Goal: Task Accomplishment & Management: Manage account settings

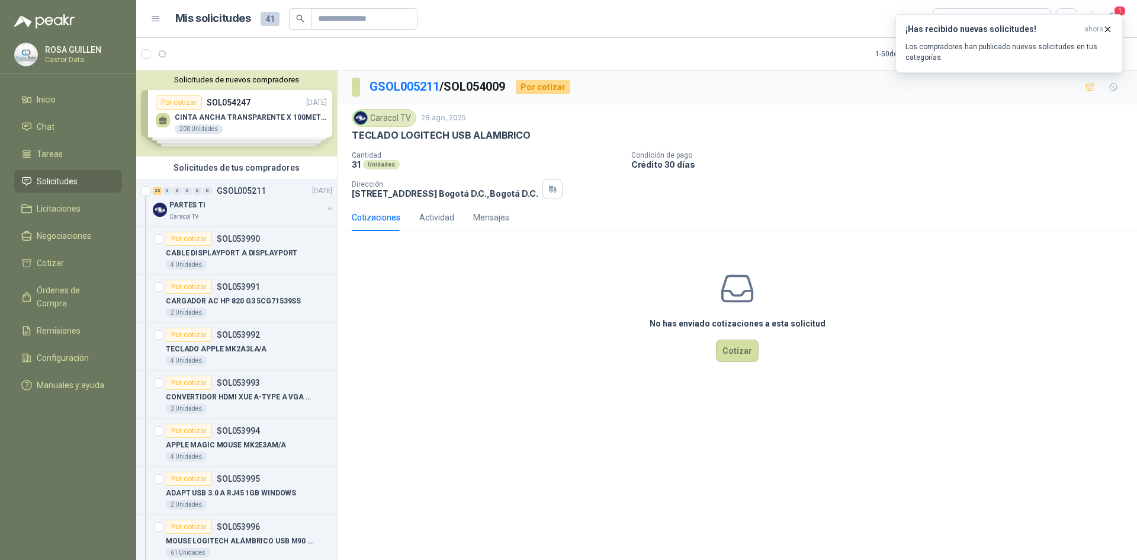
click at [70, 182] on span "Solicitudes" at bounding box center [57, 181] width 41 height 13
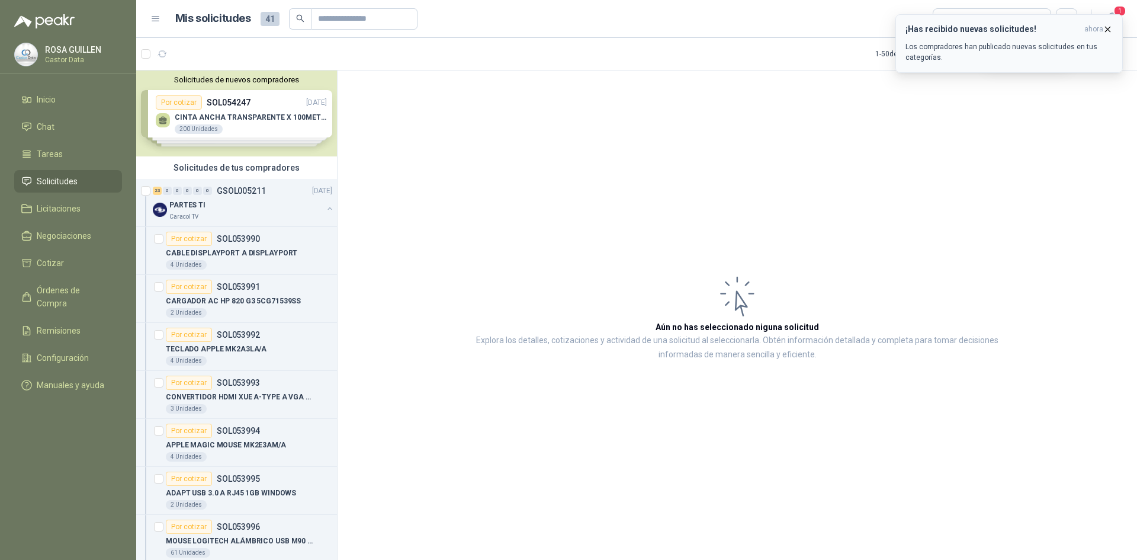
click at [1105, 27] on icon "button" at bounding box center [1108, 29] width 10 height 10
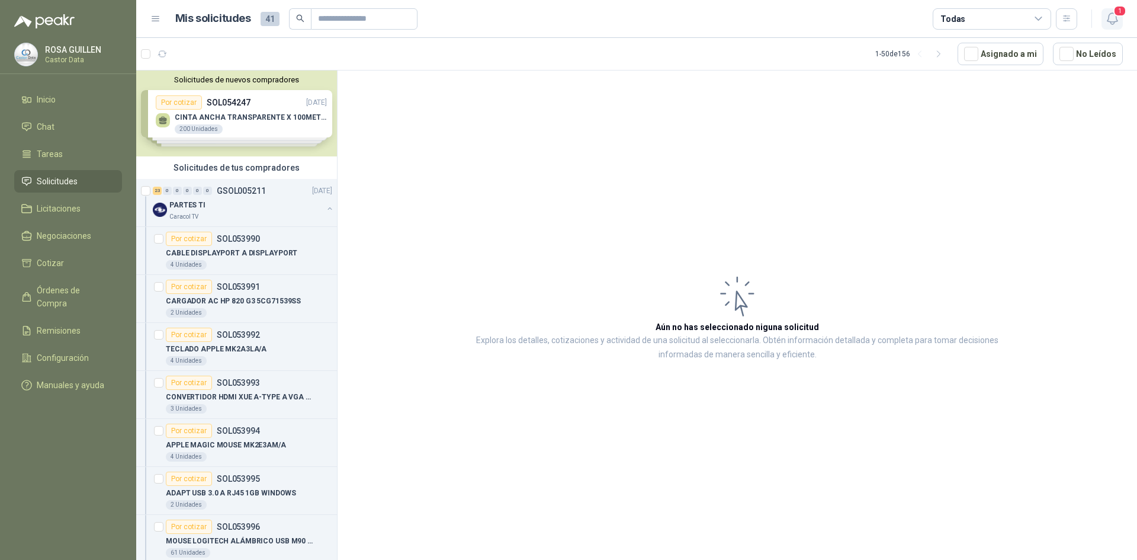
click at [1111, 18] on icon "button" at bounding box center [1112, 18] width 15 height 15
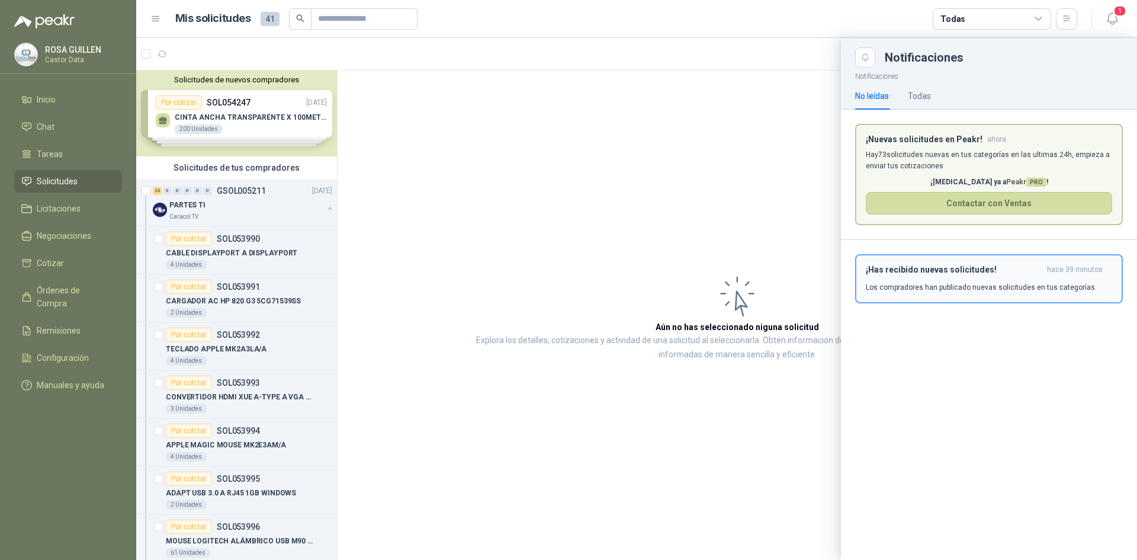
click at [933, 281] on div "¡Has recibido nuevas solicitudes! hace 39 minutos Los compradores han publicado…" at bounding box center [989, 279] width 246 height 28
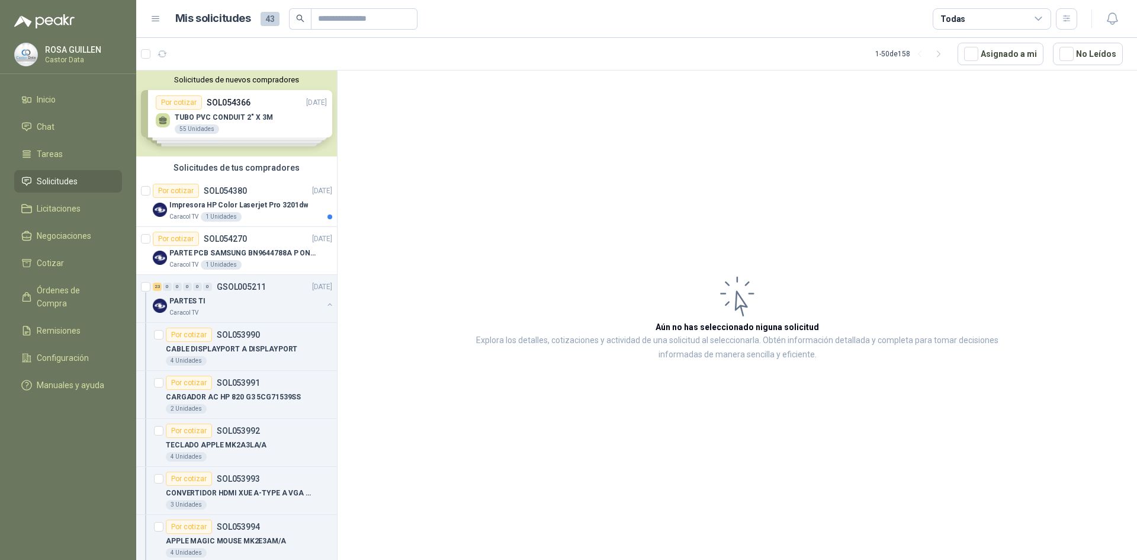
click at [1044, 20] on div "Todas" at bounding box center [992, 18] width 118 height 21
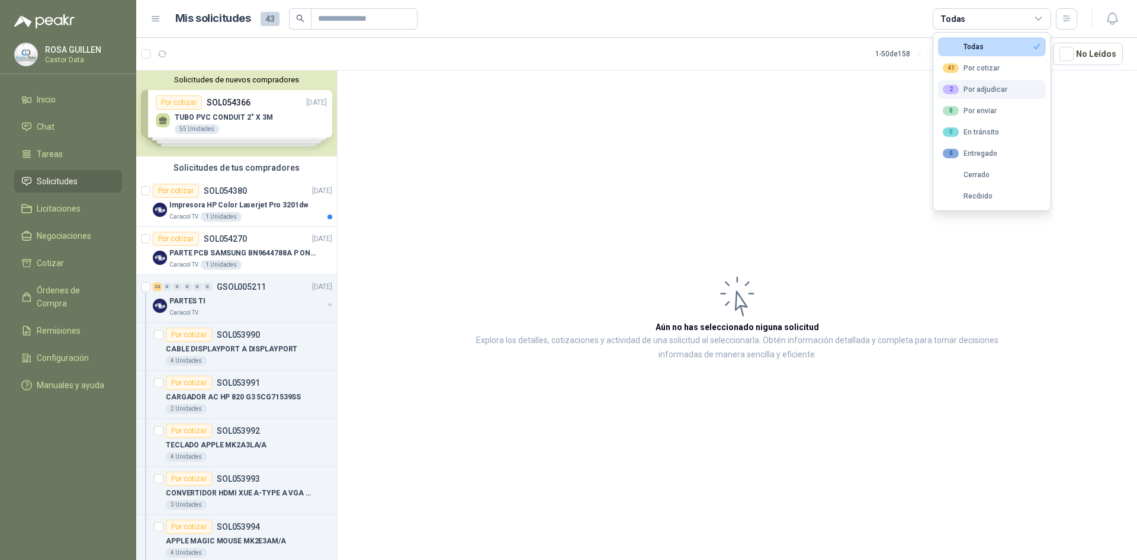
click at [982, 90] on div "2 Por adjudicar" at bounding box center [975, 89] width 65 height 9
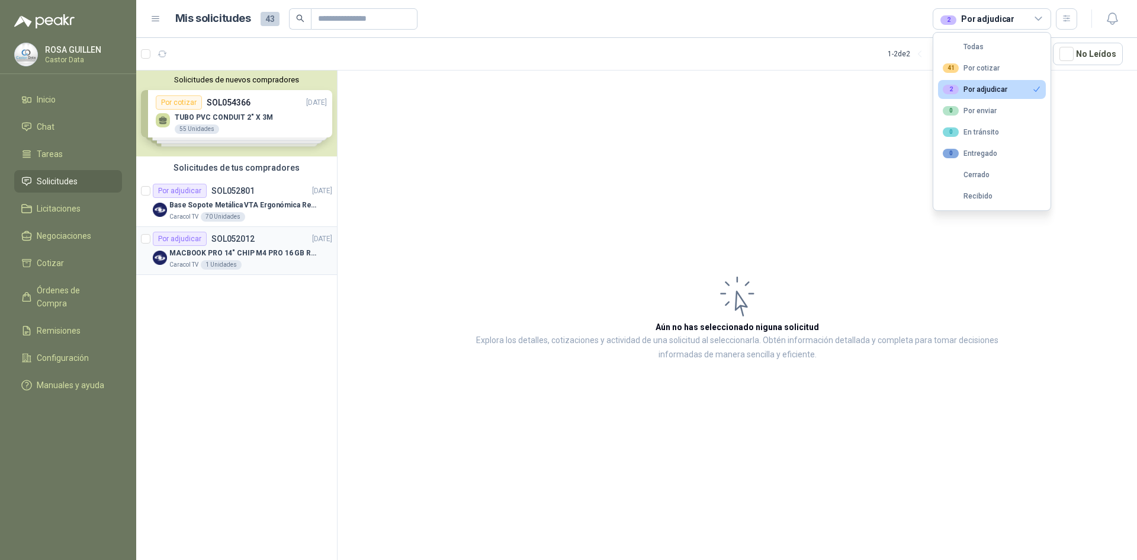
click at [255, 251] on p "MACBOOK PRO 14" CHIP M4 PRO 16 GB RAM 1TB" at bounding box center [242, 253] width 147 height 11
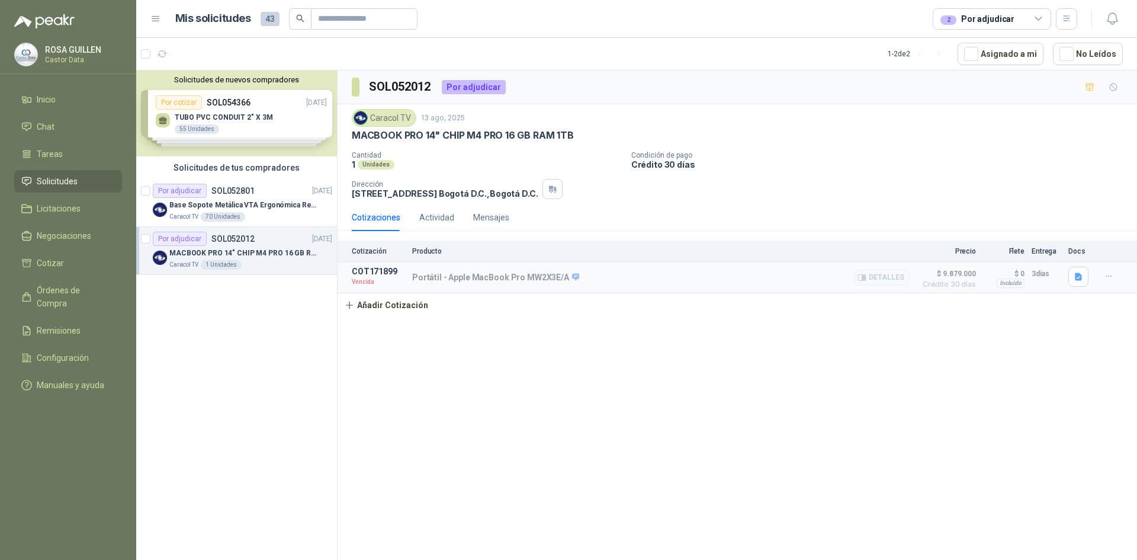
click at [364, 282] on p "Vencida" at bounding box center [378, 282] width 53 height 12
click at [372, 273] on p "COT171899" at bounding box center [378, 271] width 53 height 9
click at [457, 277] on p "Portátil - Apple MacBook Pro MW2X3E/A" at bounding box center [495, 277] width 167 height 11
click at [1110, 278] on icon "button" at bounding box center [1109, 276] width 10 height 10
click at [1064, 207] on button "Editar" at bounding box center [1085, 207] width 95 height 19
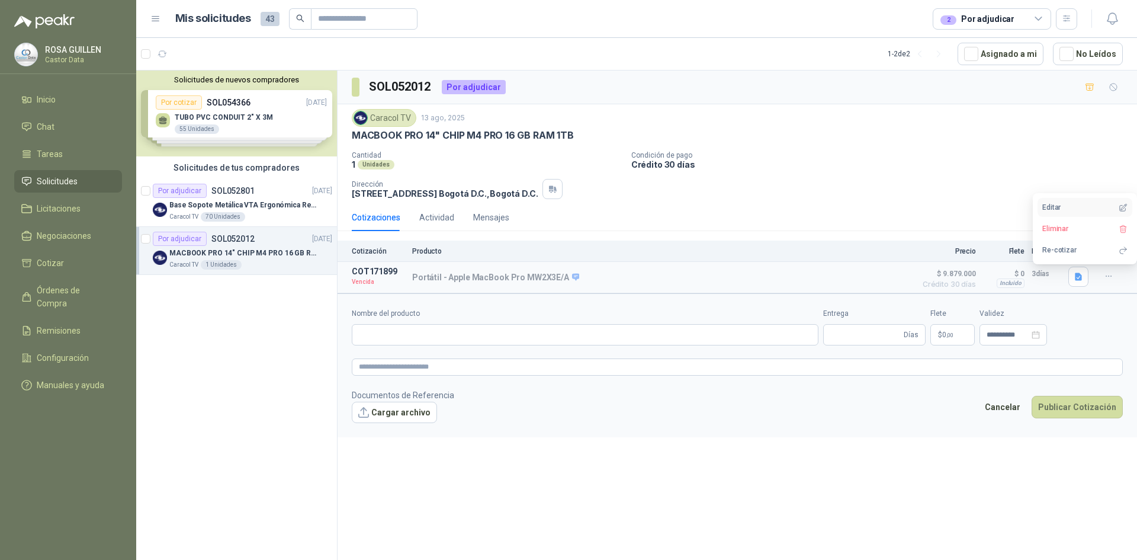
type input "**********"
type input "*"
type input "**********"
type textarea "**********"
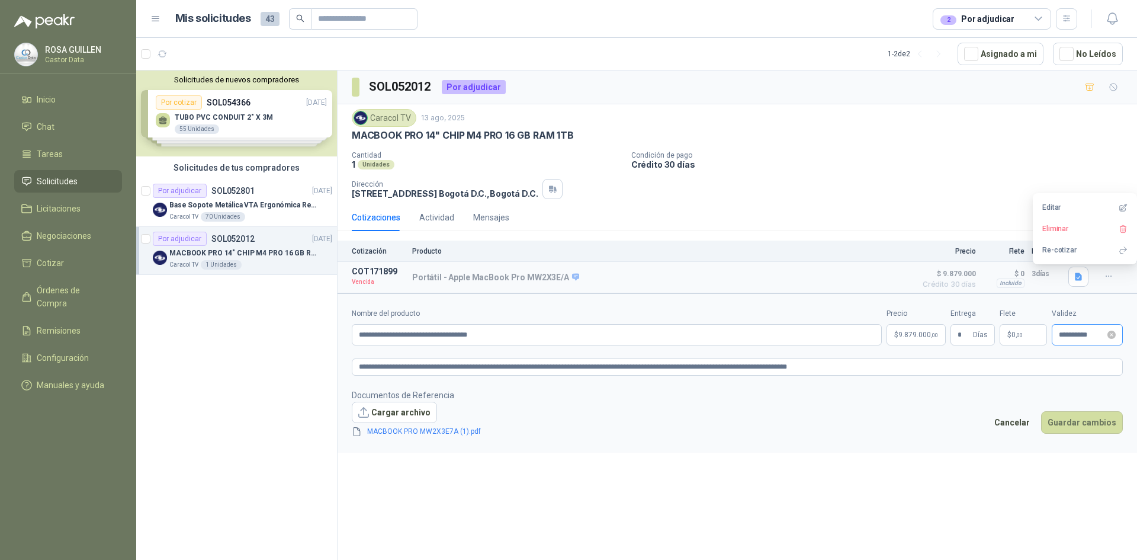
click at [1111, 335] on icon "close-circle" at bounding box center [1112, 334] width 8 height 8
type input "**********"
click at [1111, 335] on icon "close-circle" at bounding box center [1112, 334] width 8 height 8
click at [1088, 334] on input at bounding box center [1082, 335] width 46 height 8
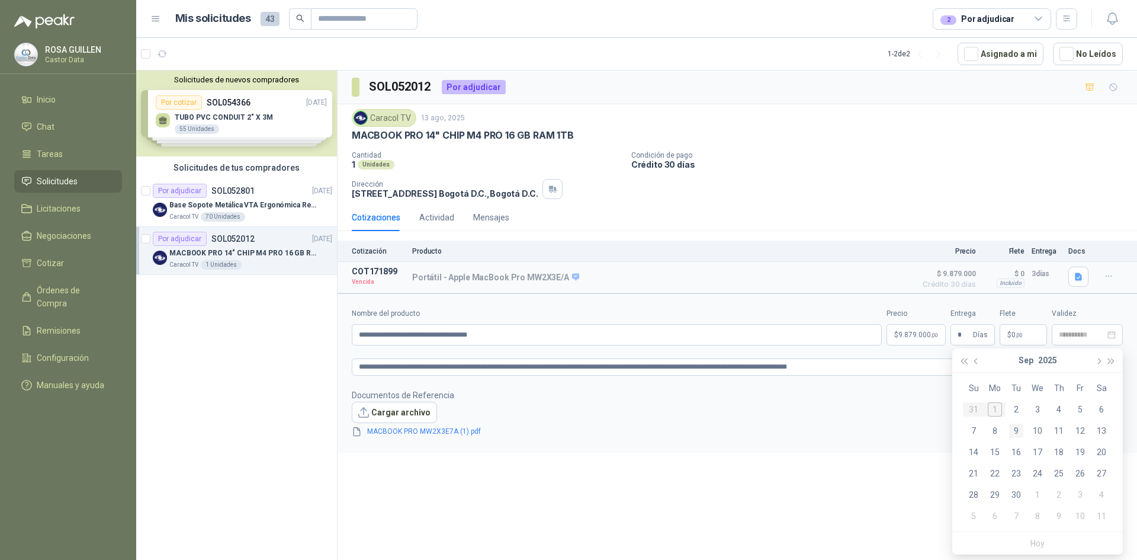
click at [1018, 429] on div "9" at bounding box center [1016, 430] width 14 height 14
type input "**********"
click at [1085, 420] on button "Guardar cambios" at bounding box center [1082, 422] width 82 height 23
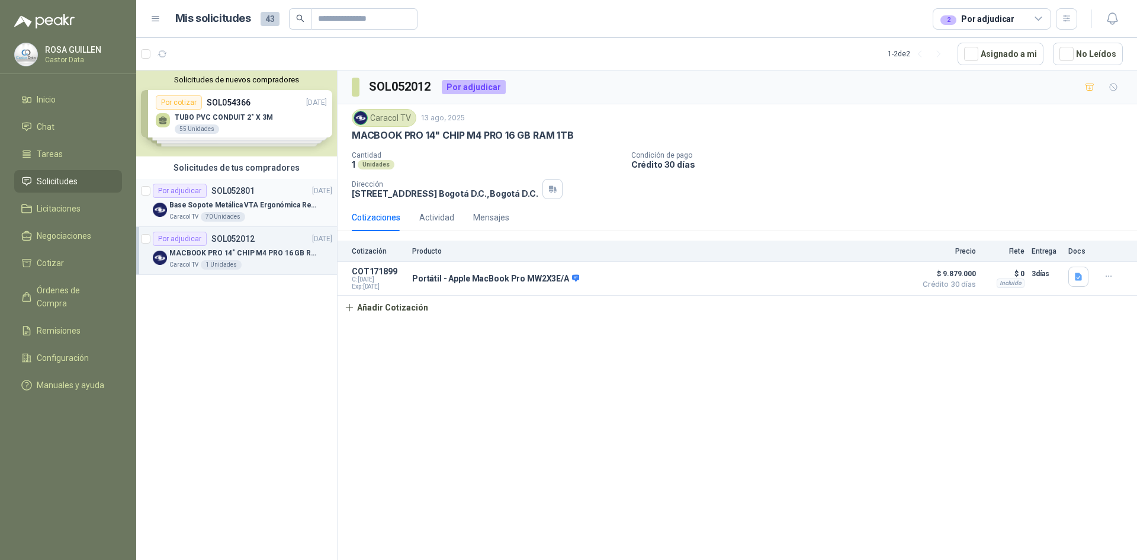
click at [281, 195] on div "Por adjudicar SOL052801 [DATE]" at bounding box center [242, 191] width 179 height 14
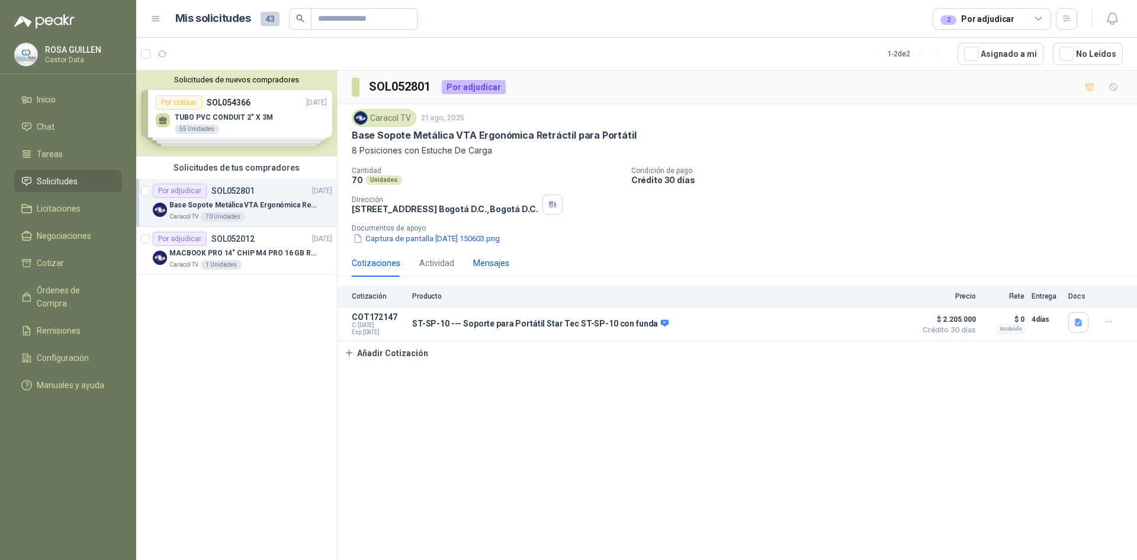
click at [489, 268] on div "Mensajes" at bounding box center [491, 262] width 36 height 13
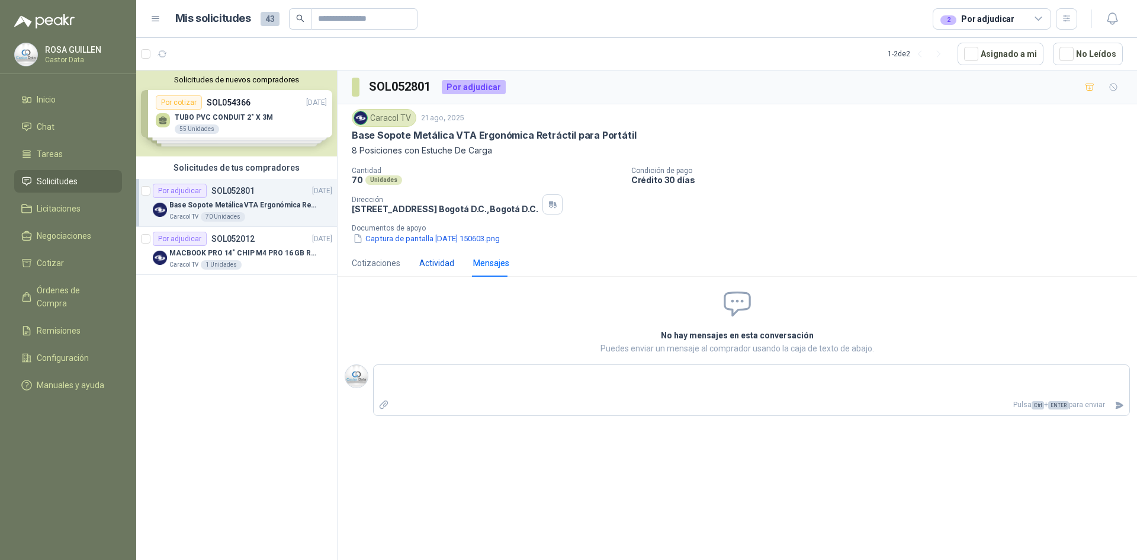
click at [442, 261] on div "Actividad" at bounding box center [436, 262] width 35 height 13
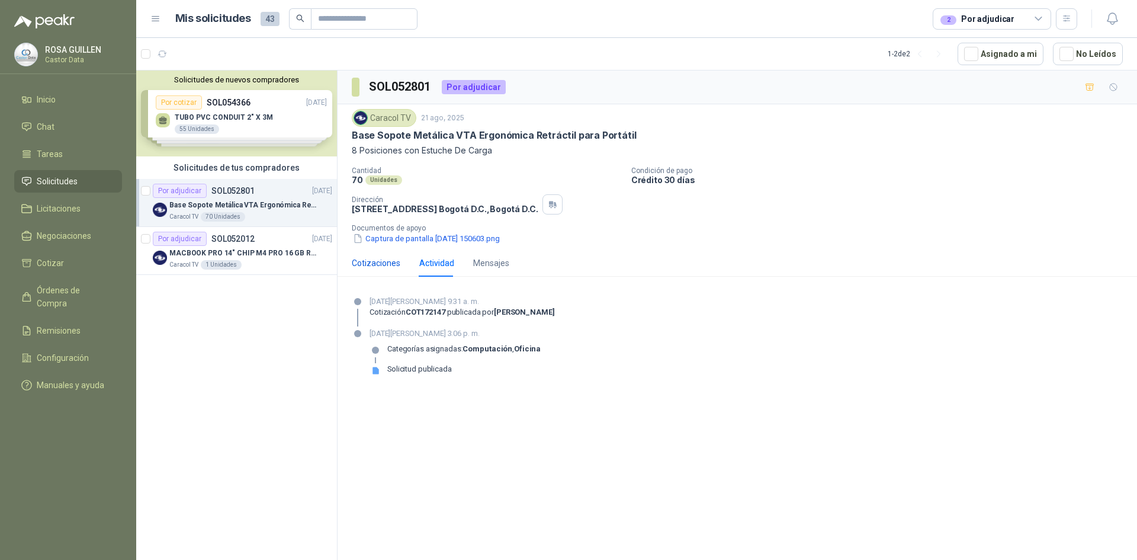
click at [361, 258] on div "Cotizaciones" at bounding box center [376, 262] width 49 height 13
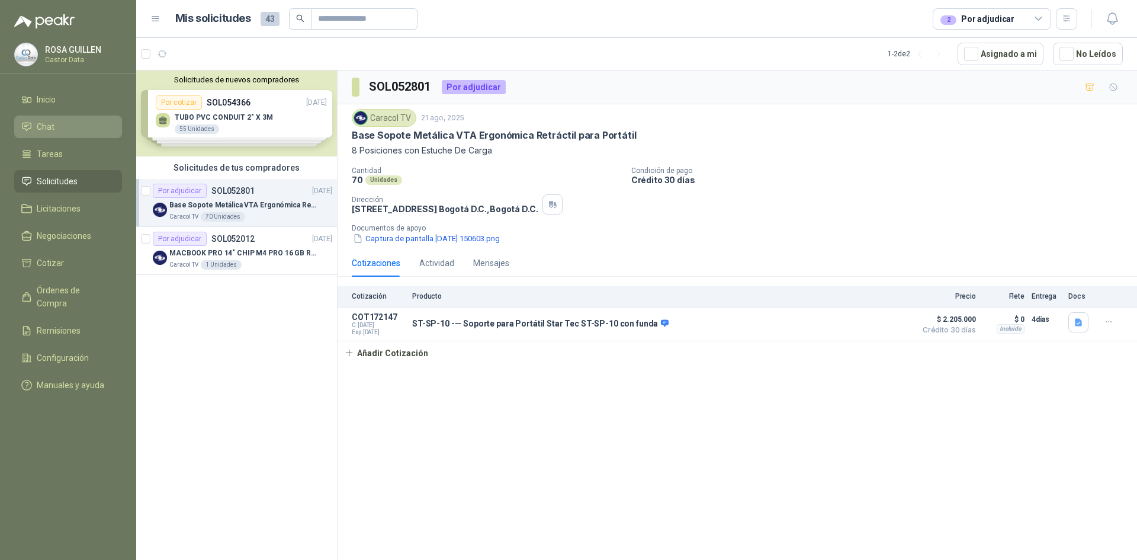
click at [50, 129] on span "Chat" at bounding box center [46, 126] width 18 height 13
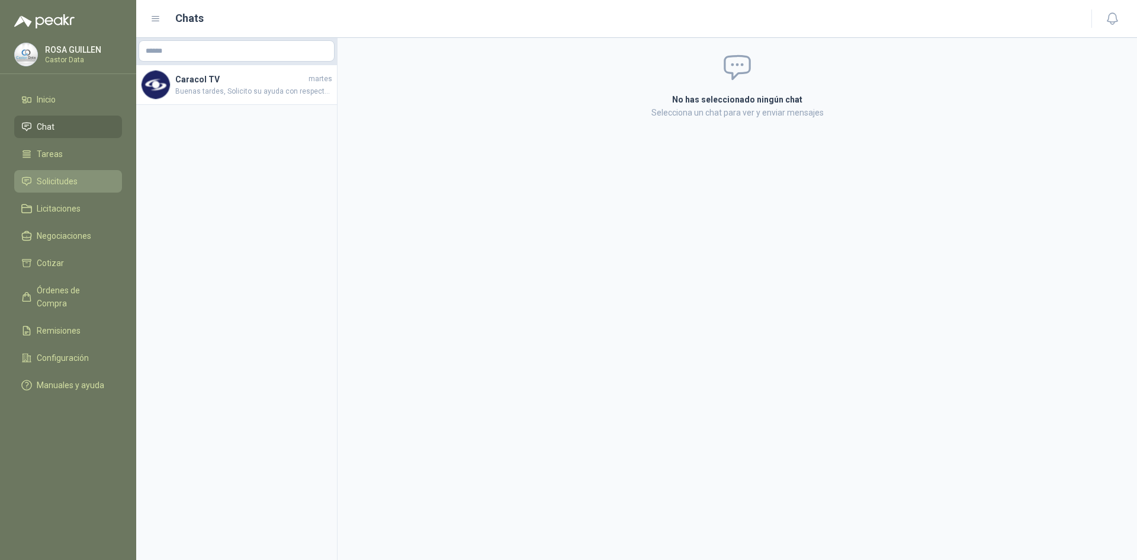
click at [49, 180] on span "Solicitudes" at bounding box center [57, 181] width 41 height 13
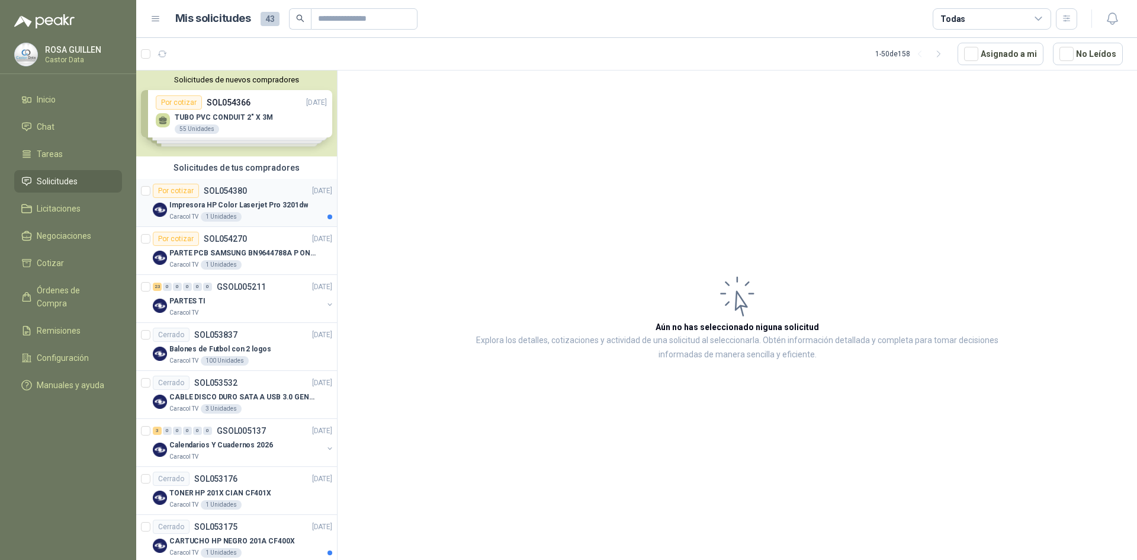
click at [265, 206] on p "Impresora HP Color Laserjet Pro 3201dw" at bounding box center [238, 205] width 139 height 11
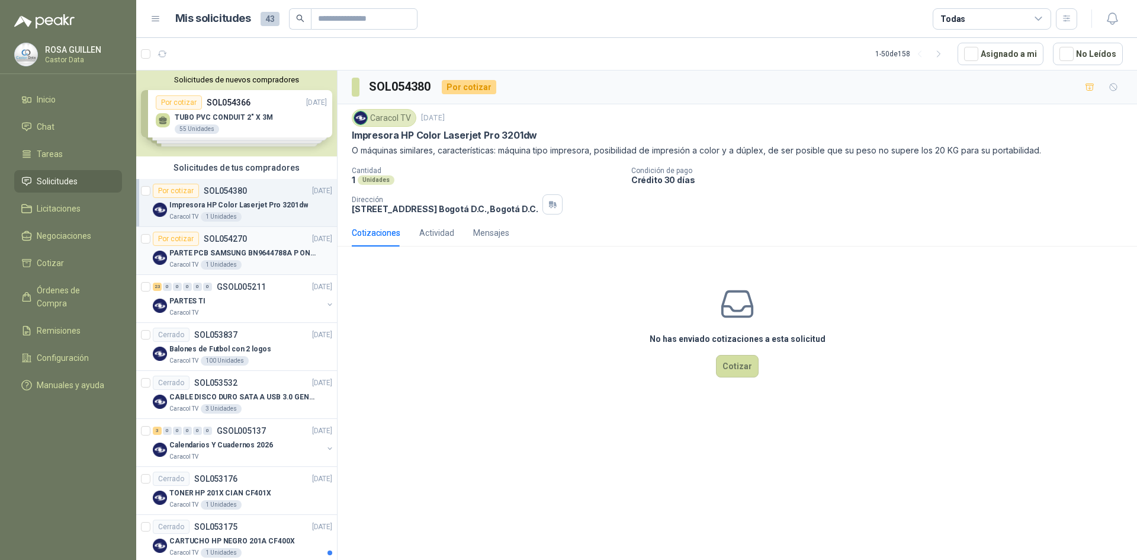
click at [258, 243] on div "Por cotizar SOL054270 [DATE]" at bounding box center [242, 239] width 179 height 14
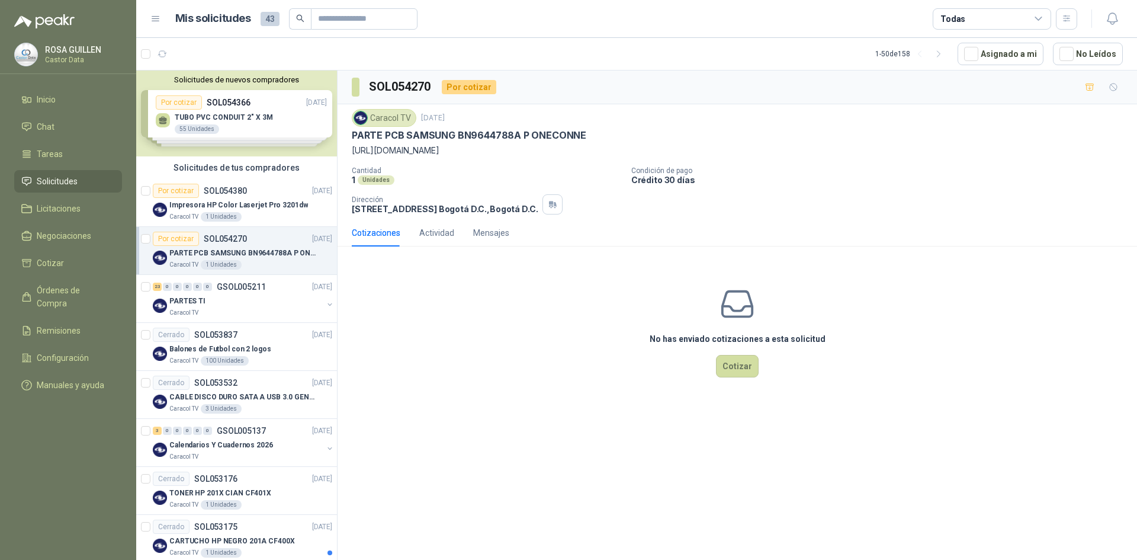
drag, startPoint x: 351, startPoint y: 151, endPoint x: 575, endPoint y: 143, distance: 224.0
click at [575, 143] on div "Caracol TV [DATE] PARTE PCB SAMSUNG BN9644788A P ONECONNE [URL][DOMAIN_NAME] Ca…" at bounding box center [738, 161] width 800 height 115
copy p "[URL][DOMAIN_NAME]"
click at [263, 239] on div "Por cotizar SOL054270 [DATE]" at bounding box center [242, 239] width 179 height 14
click at [250, 201] on p "Impresora HP Color Laserjet Pro 3201dw" at bounding box center [238, 205] width 139 height 11
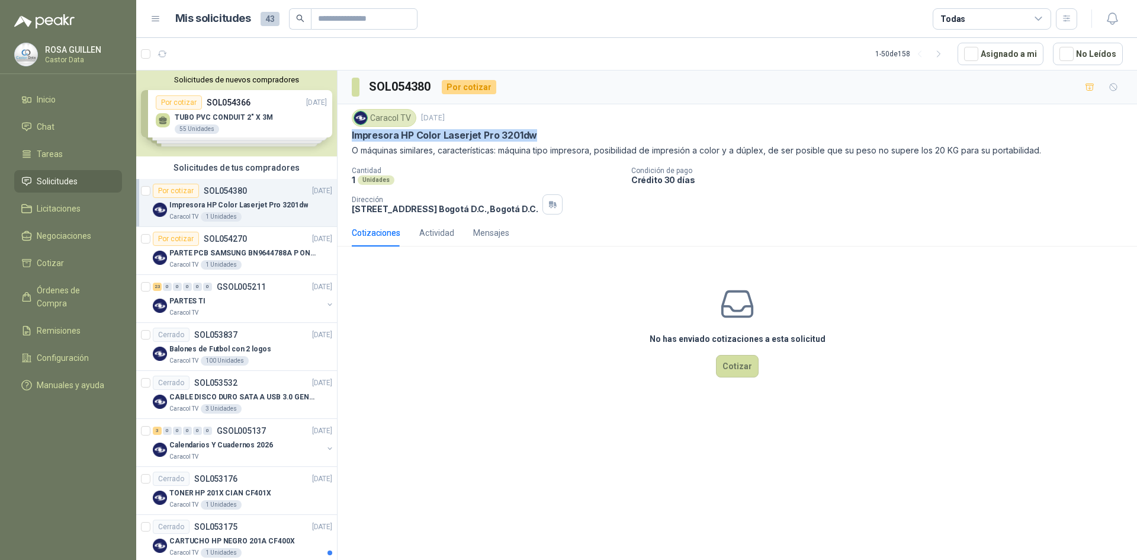
drag, startPoint x: 351, startPoint y: 134, endPoint x: 558, endPoint y: 130, distance: 206.7
click at [558, 130] on div "Caracol TV [DATE] Impresora HP Color Laserjet Pro 3201dw O máquinas similares, …" at bounding box center [738, 161] width 800 height 115
copy p "Impresora HP Color Laserjet Pro 3201dw"
click at [214, 294] on div "PARTES TI" at bounding box center [245, 301] width 153 height 14
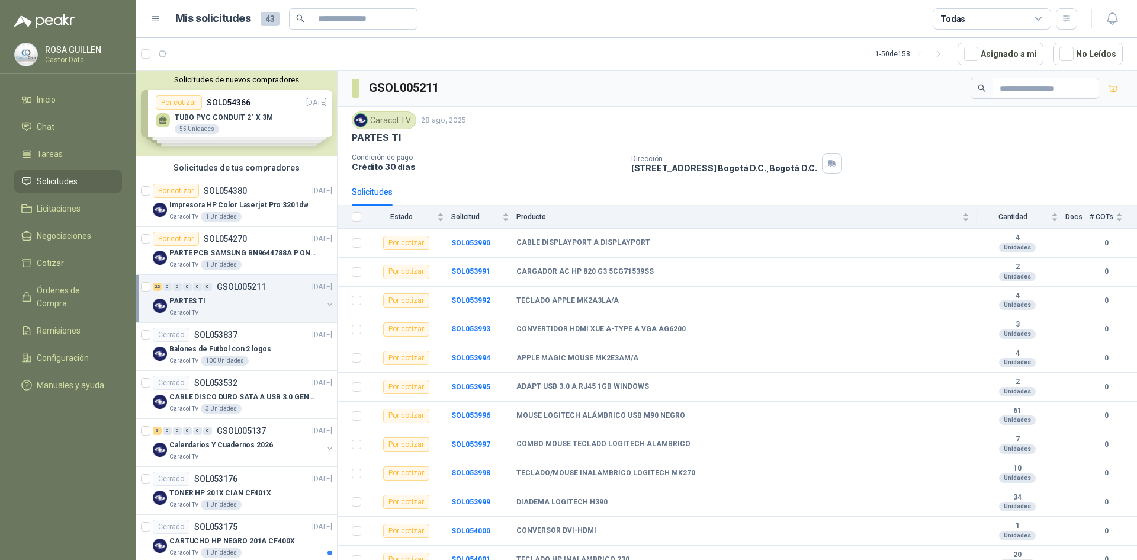
click at [1041, 25] on div "Todas" at bounding box center [992, 18] width 118 height 21
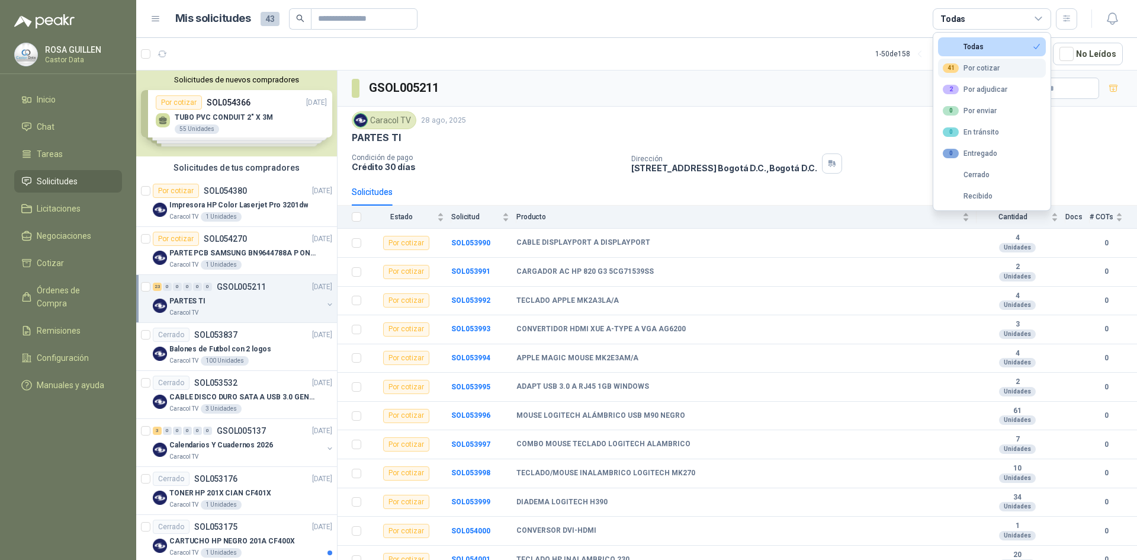
click at [980, 66] on div "41 Por cotizar" at bounding box center [971, 67] width 57 height 9
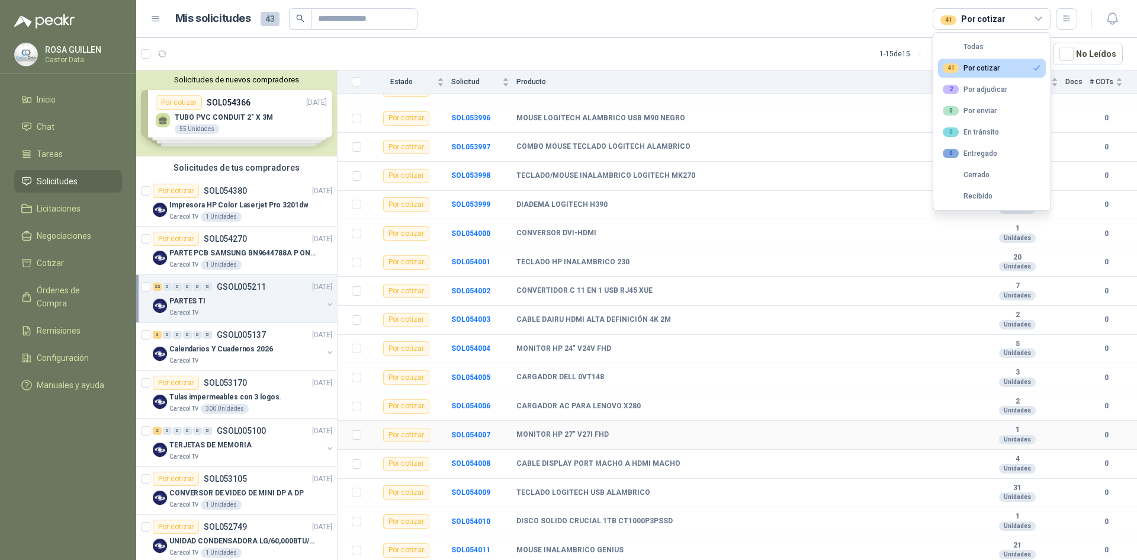
scroll to position [327, 0]
click at [474, 548] on b "SOL054012" at bounding box center [470, 549] width 39 height 8
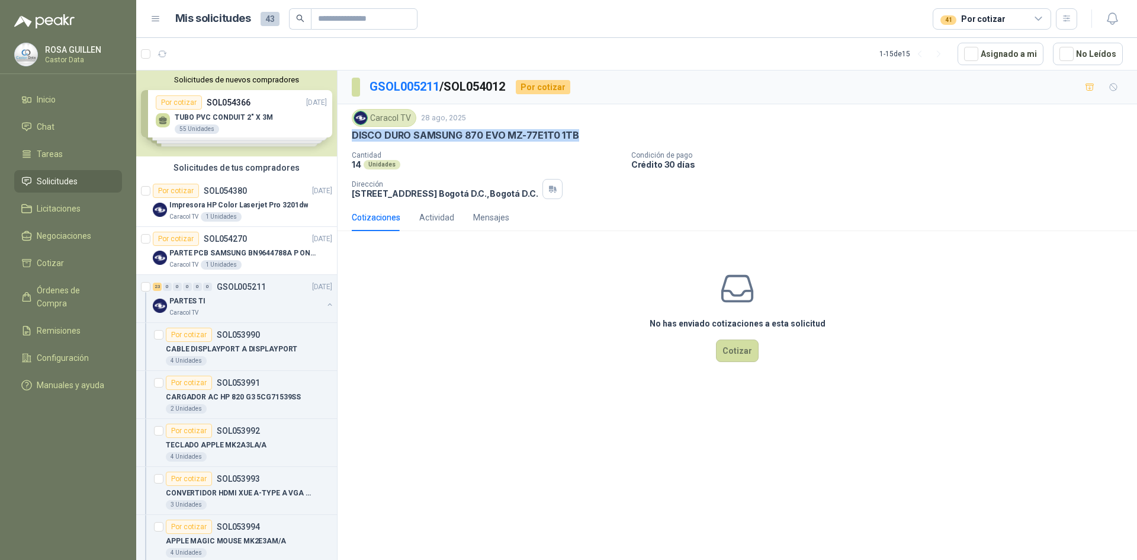
drag, startPoint x: 352, startPoint y: 136, endPoint x: 580, endPoint y: 132, distance: 227.5
click at [580, 132] on div "DISCO DURO SAMSUNG 870 EVO MZ-77E1T0 1TB" at bounding box center [737, 135] width 771 height 12
copy p "DISCO DURO SAMSUNG 870 EVO MZ-77E1T0 1TB"
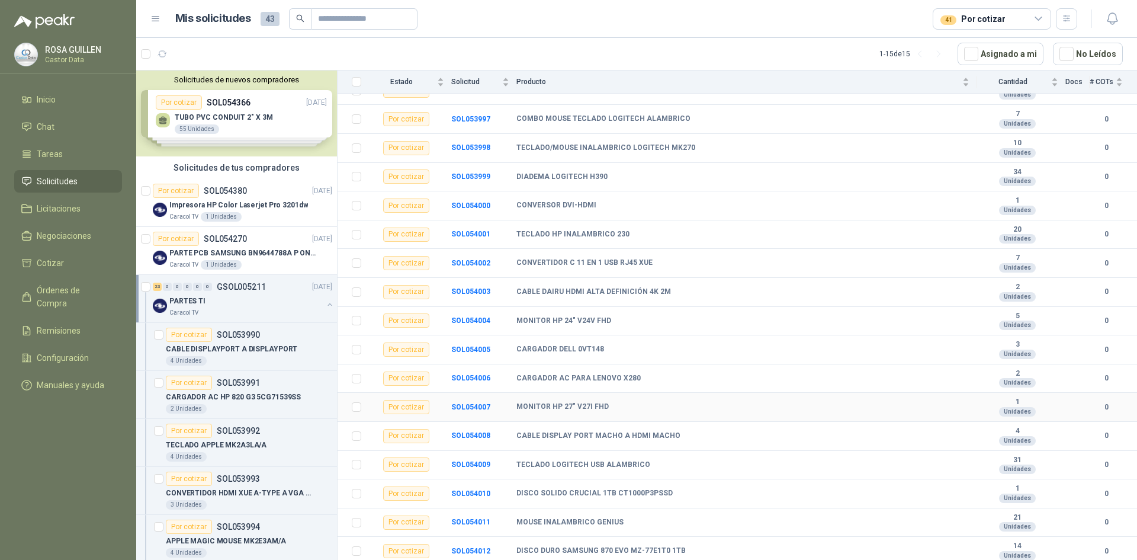
scroll to position [327, 0]
click at [465, 491] on b "SOL054010" at bounding box center [470, 491] width 39 height 8
